Goal: Information Seeking & Learning: Learn about a topic

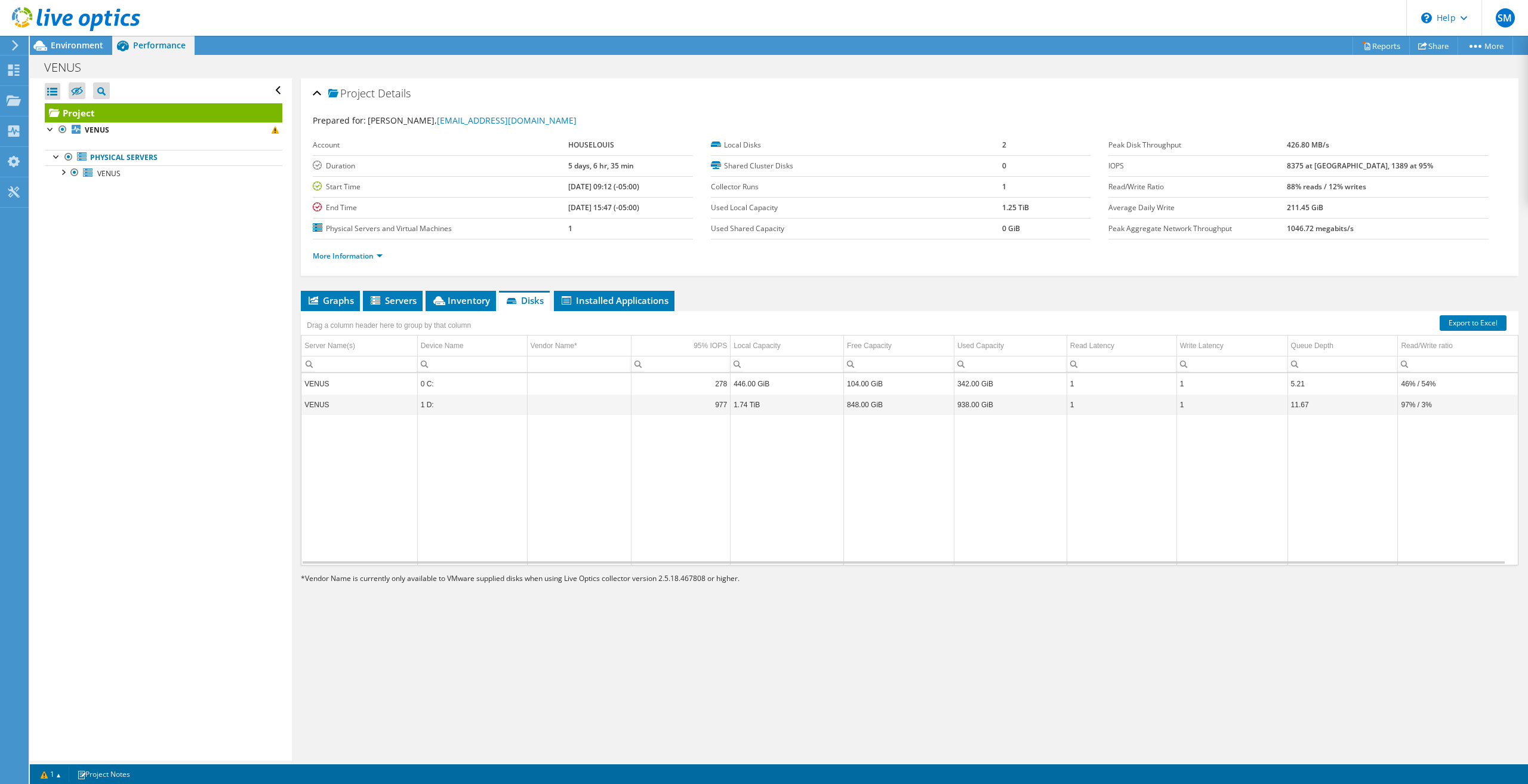
click at [340, 287] on div "Project Details Prepared for: [PERSON_NAME], [EMAIL_ADDRESS][DOMAIN_NAME] Accou…" at bounding box center [910, 420] width 1236 height 682
click at [338, 295] on span "Graphs" at bounding box center [330, 300] width 47 height 12
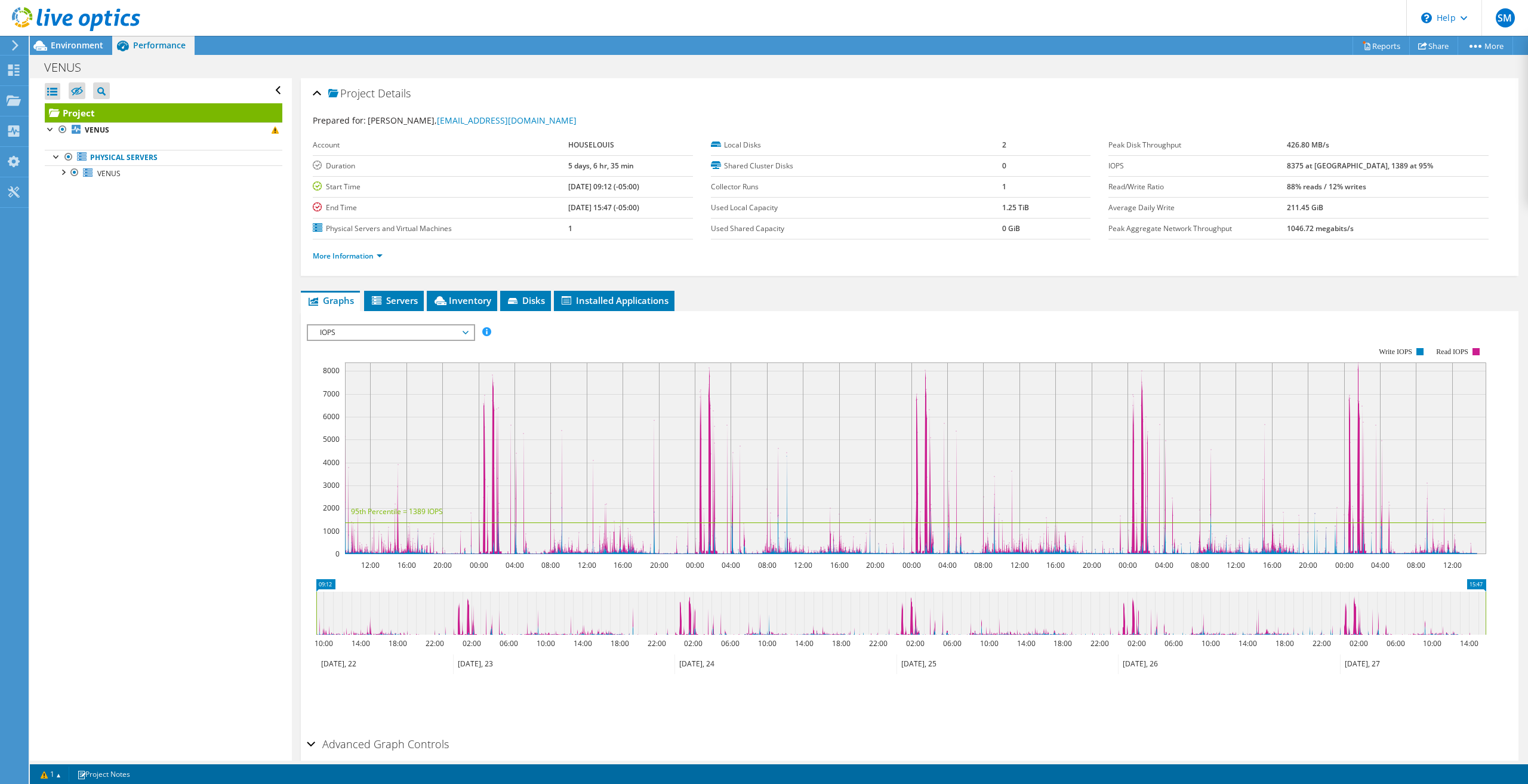
click at [444, 325] on span "IOPS" at bounding box center [391, 332] width 154 height 14
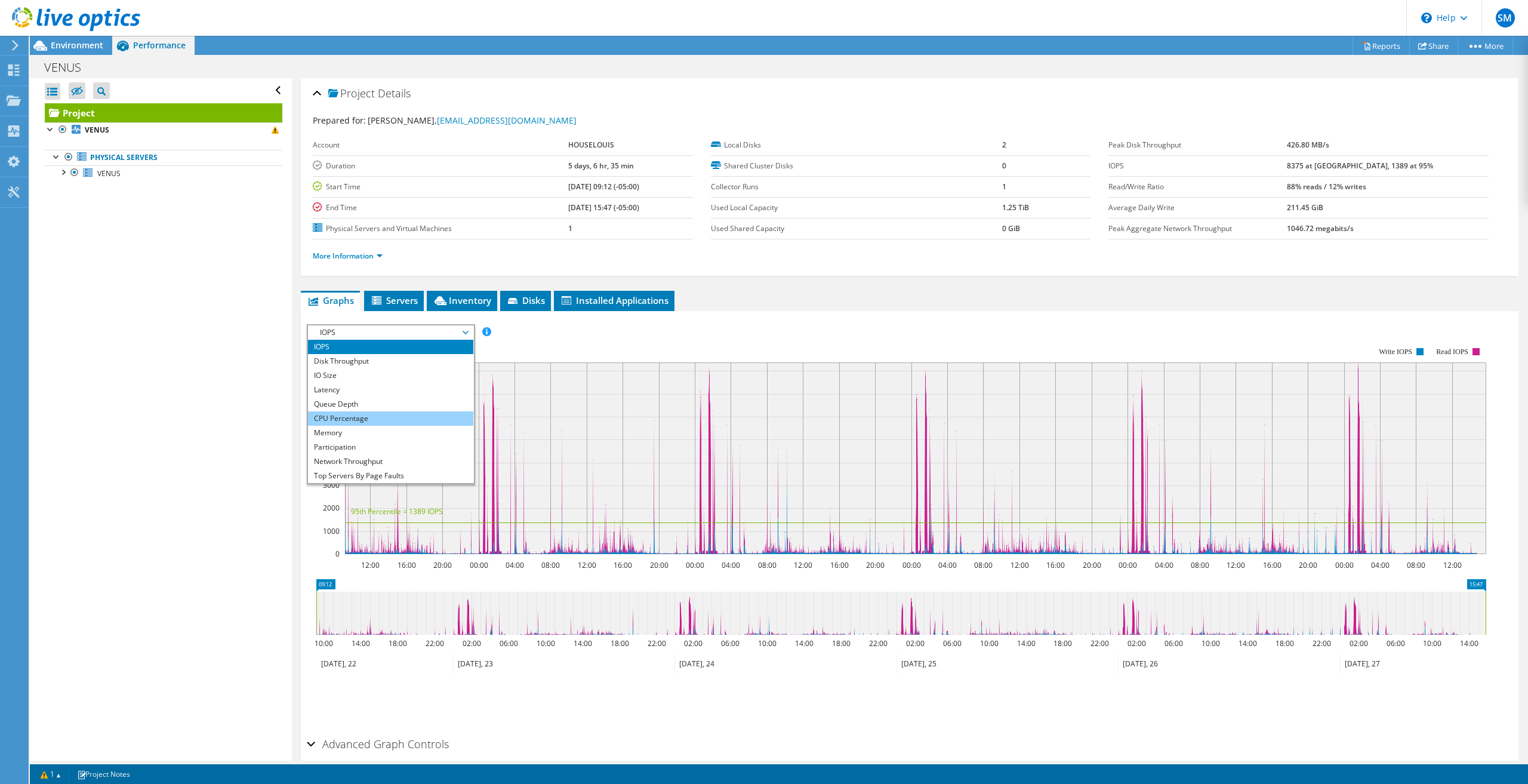
click at [393, 412] on li "CPU Percentage" at bounding box center [390, 419] width 165 height 14
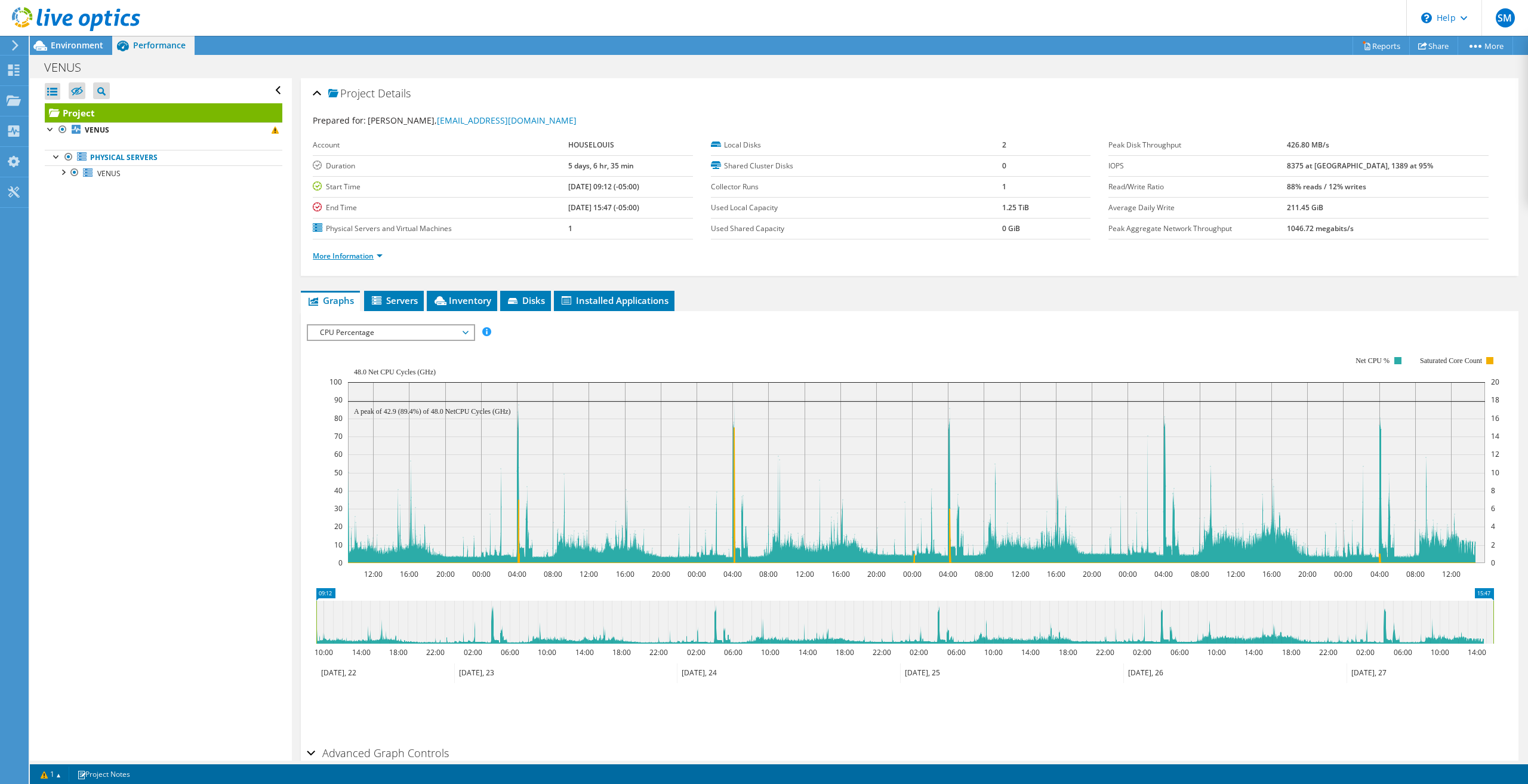
click at [344, 253] on link "More Information" at bounding box center [347, 255] width 70 height 10
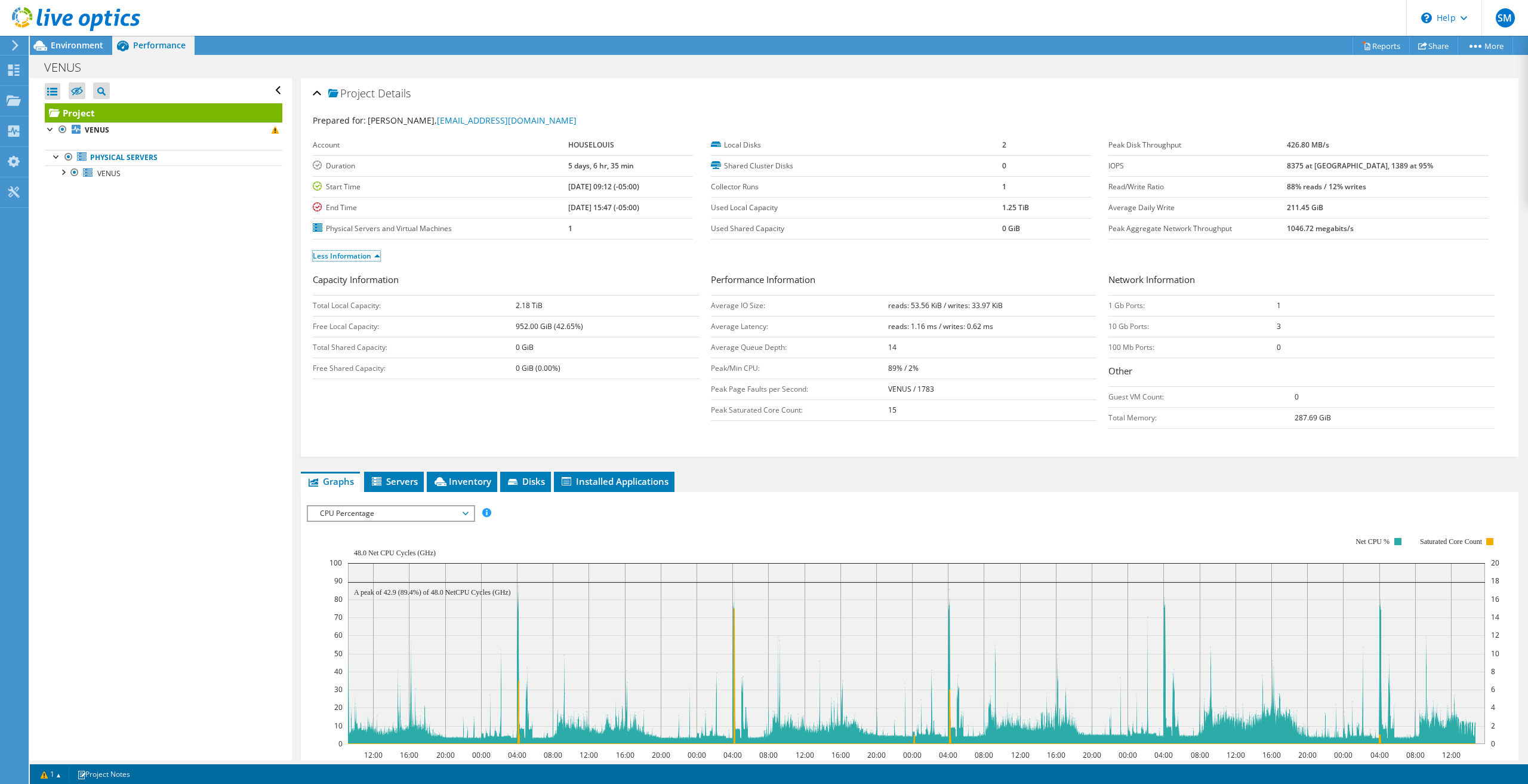
scroll to position [238, 0]
